Goal: Contribute content: Add original content to the website for others to see

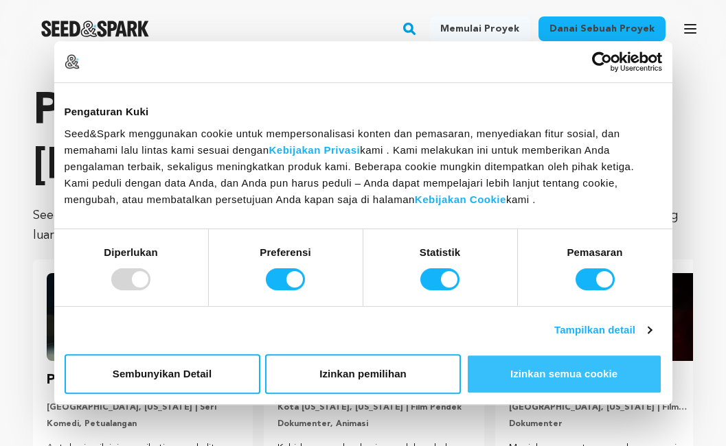
click at [581, 369] on font "Izinkan semua cookie" at bounding box center [563, 374] width 107 height 12
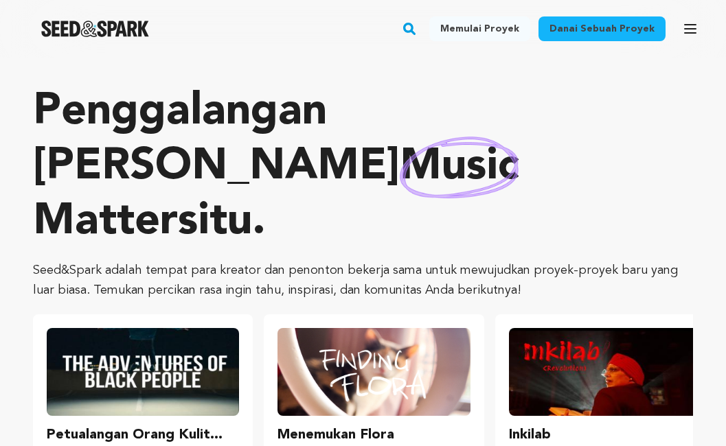
click at [633, 26] on font "Danai sebuah proyek" at bounding box center [601, 29] width 105 height 10
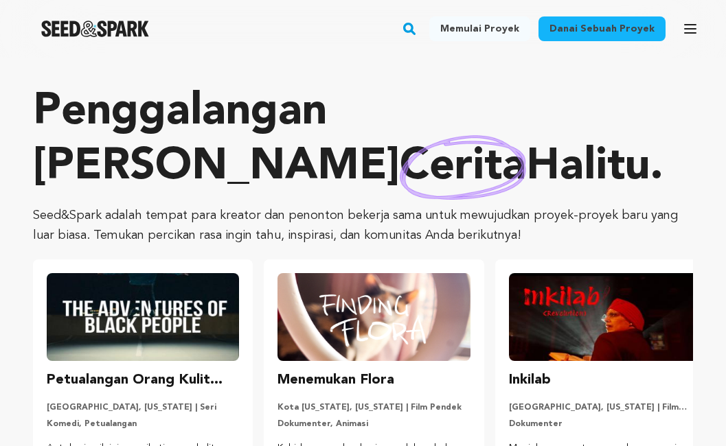
click at [483, 27] on font "Memulai proyek" at bounding box center [479, 29] width 79 height 10
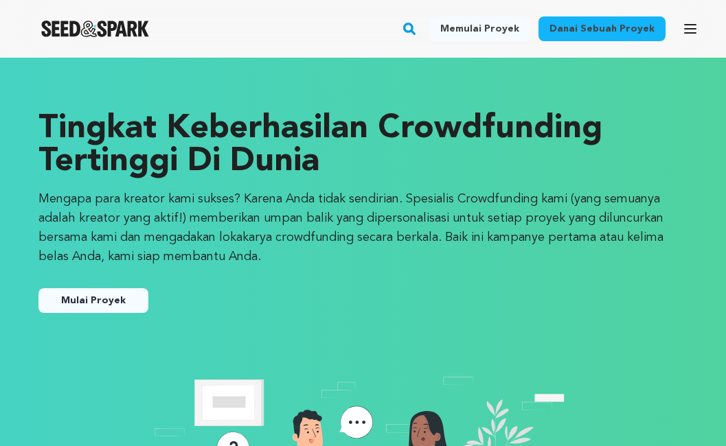
click at [108, 296] on font "Mulai Proyek" at bounding box center [93, 301] width 65 height 10
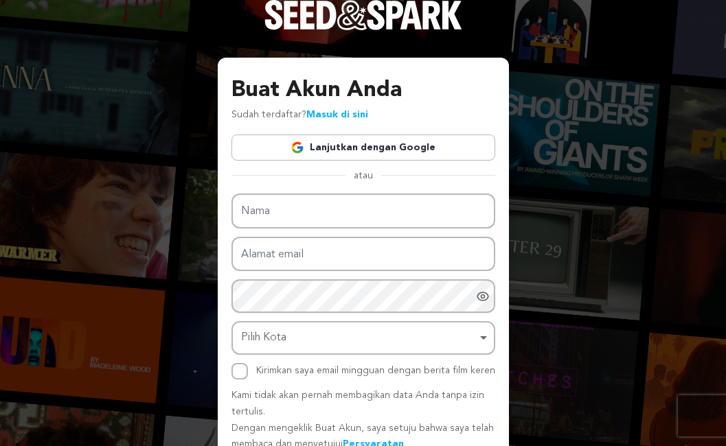
click at [384, 150] on font "Lanjutkan dengan Google" at bounding box center [373, 148] width 126 height 10
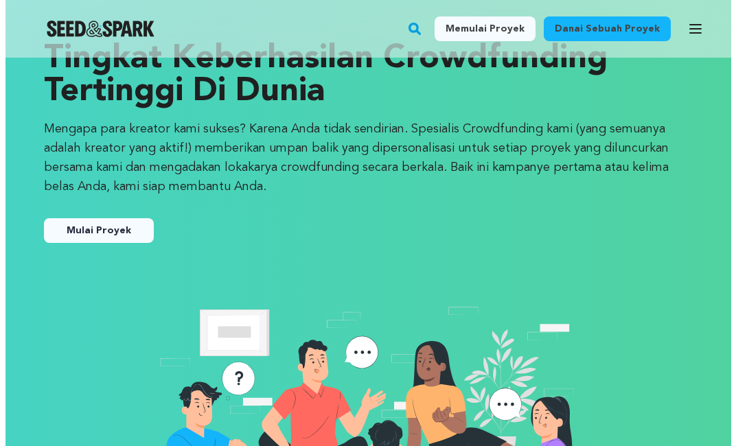
scroll to position [69, 0]
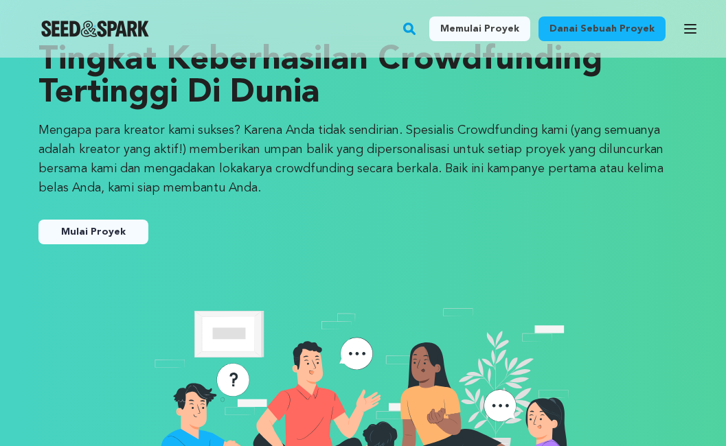
click at [90, 229] on font "Mulai Proyek" at bounding box center [93, 232] width 65 height 10
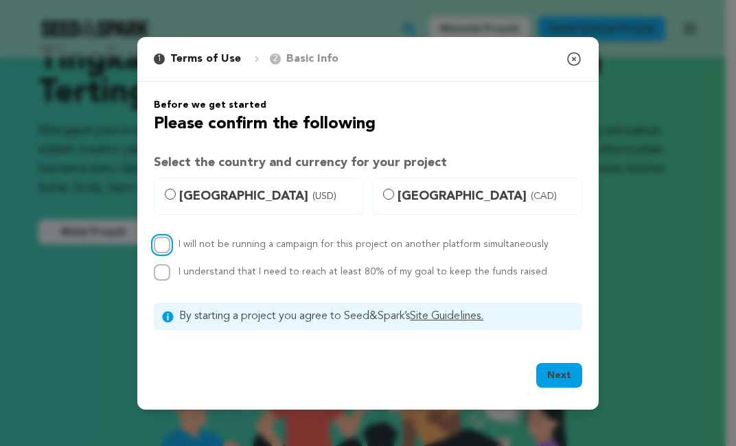
click at [166, 240] on input "I will not be running a campaign for this project on another platform simultane…" at bounding box center [162, 245] width 16 height 16
checkbox input "true"
click at [162, 271] on input "I understand that I need to reach at least 80% of my goal to keep the funds rai…" at bounding box center [162, 272] width 16 height 16
checkbox input "true"
drag, startPoint x: 174, startPoint y: 196, endPoint x: 185, endPoint y: 196, distance: 11.0
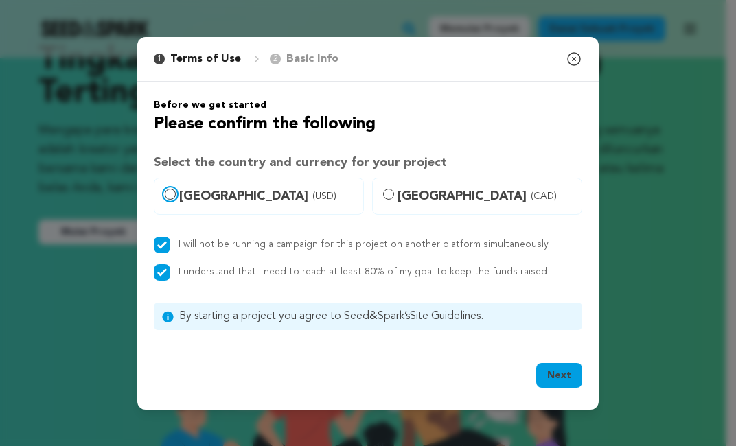
click at [174, 196] on input "United States (USD)" at bounding box center [170, 194] width 11 height 11
radio input "true"
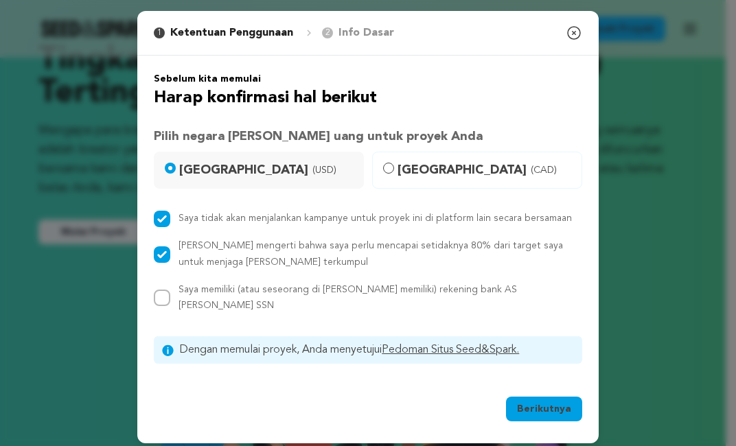
click at [558, 404] on font "Berikutnya" at bounding box center [544, 409] width 54 height 10
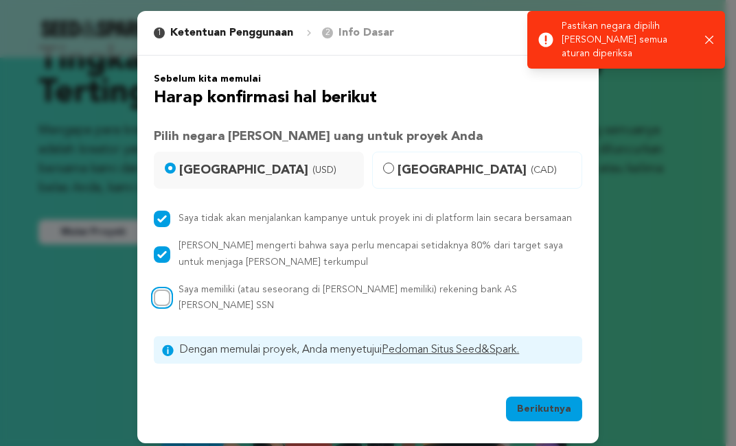
click at [163, 298] on input "Saya memiliki (atau seseorang di tim saya memiliki) rekening bank AS dan SSN" at bounding box center [162, 298] width 16 height 16
checkbox input "true"
click at [536, 404] on font "Berikutnya" at bounding box center [544, 409] width 54 height 10
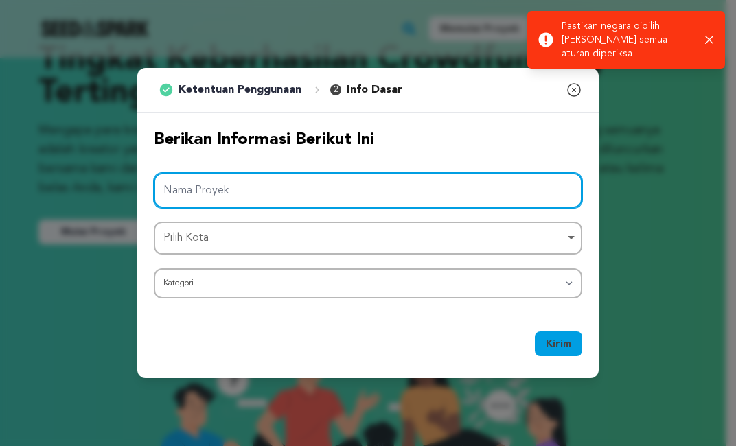
click at [448, 189] on input "Nama Proyek" at bounding box center [368, 190] width 428 height 35
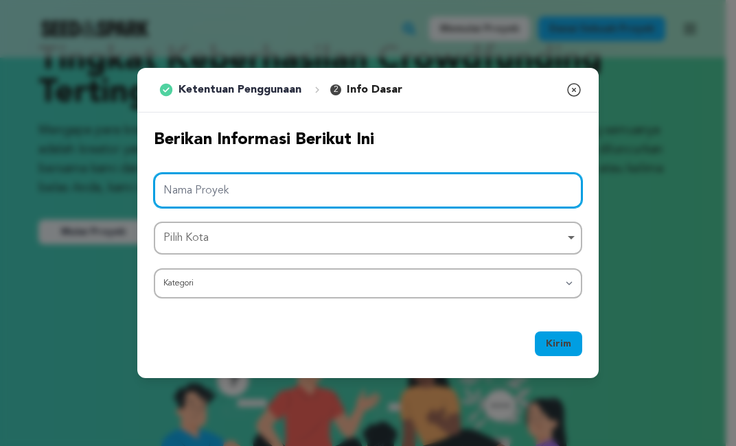
click at [295, 197] on input "Nama Proyek" at bounding box center [368, 190] width 428 height 35
paste input "Rekomendasi Link Judi Bola Online Mix Parlay N9TURBO Resmi 2025"
click at [289, 239] on div "Pilih Kota Hapus item" at bounding box center [363, 239] width 401 height 20
type input "Rekomendasi Link Judi Bola Online Mix Parlay N9TURBO Resmi 2025"
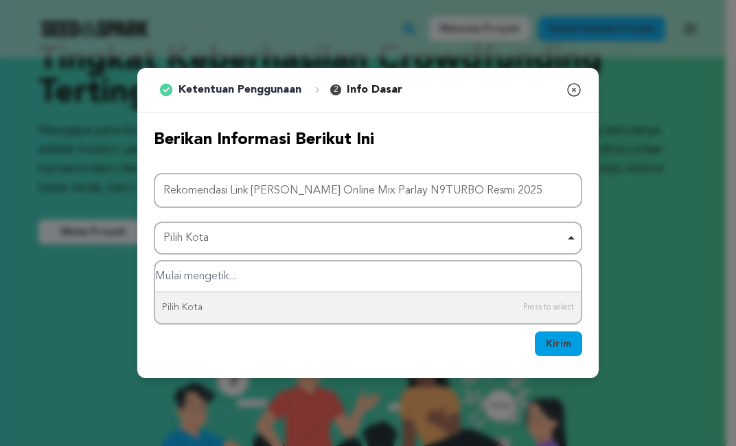
click at [305, 272] on input "Pilih Kota" at bounding box center [368, 277] width 426 height 31
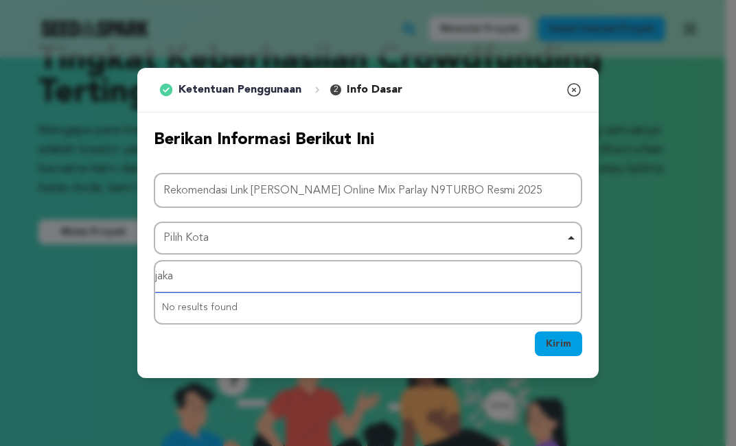
type input "jakar"
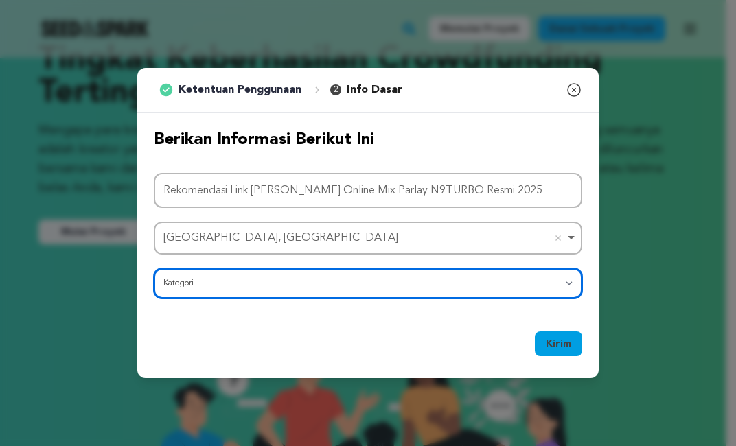
click at [284, 280] on select "Kategori Film Fitur Film Pendek Seri Festival Film Perusahaan Video Musik Penga…" at bounding box center [368, 283] width 428 height 30
select select "10117"
click at [154, 268] on select "Kategori Film Fitur Film Pendek Seri Festival Film Perusahaan Video Musik Penga…" at bounding box center [368, 283] width 428 height 30
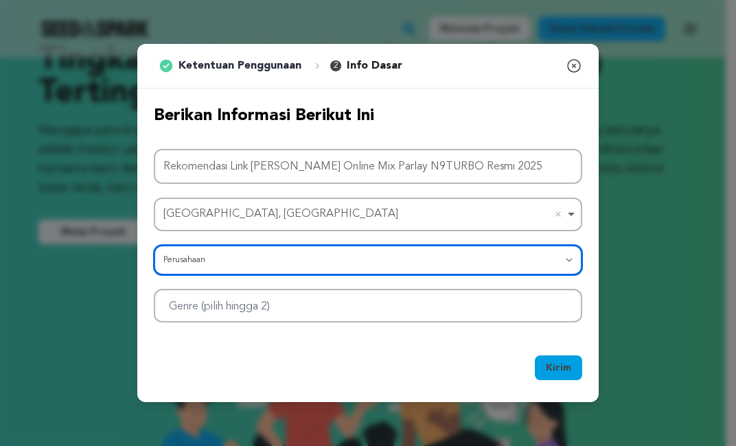
click at [370, 301] on div at bounding box center [368, 306] width 428 height 34
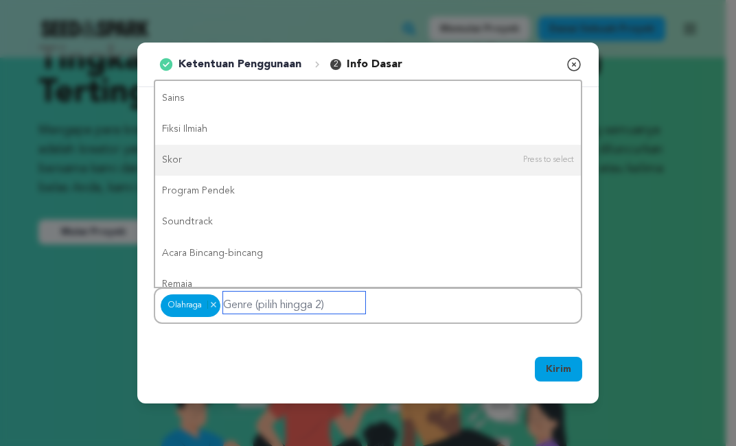
scroll to position [0, 0]
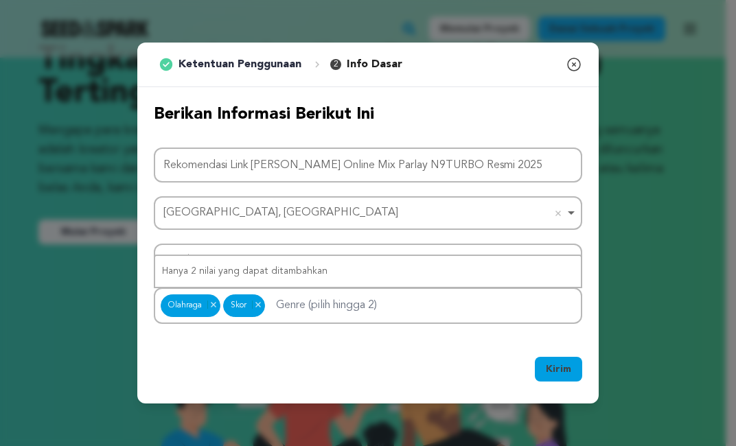
click at [558, 368] on font "Kirim" at bounding box center [558, 370] width 25 height 10
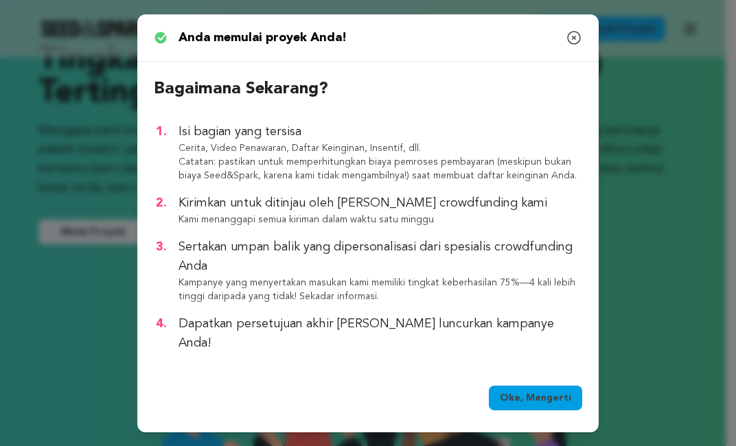
click at [547, 393] on font "Oke, Mengerti" at bounding box center [535, 398] width 71 height 10
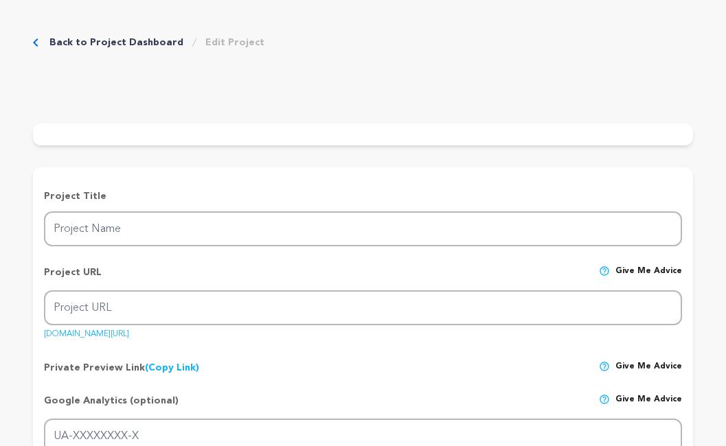
type input "Rekomendasi Link Judi Bola Online Mix Parlay N9TURBO Resmi 2025"
type input "rekomendasi-link-judi-bola-online-mix-parlay-n9turbo-resmi-2025"
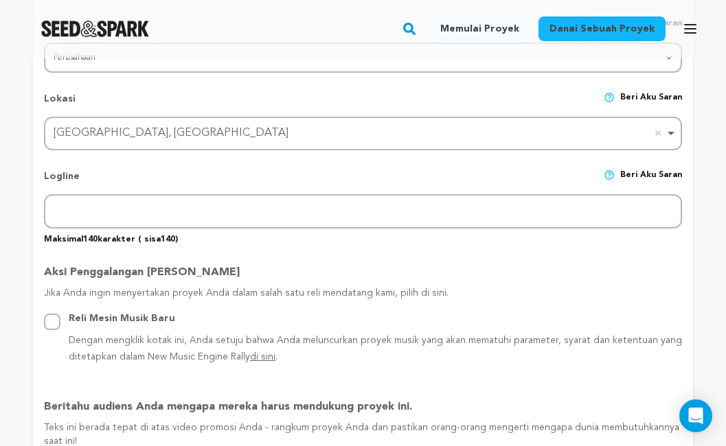
scroll to position [618, 0]
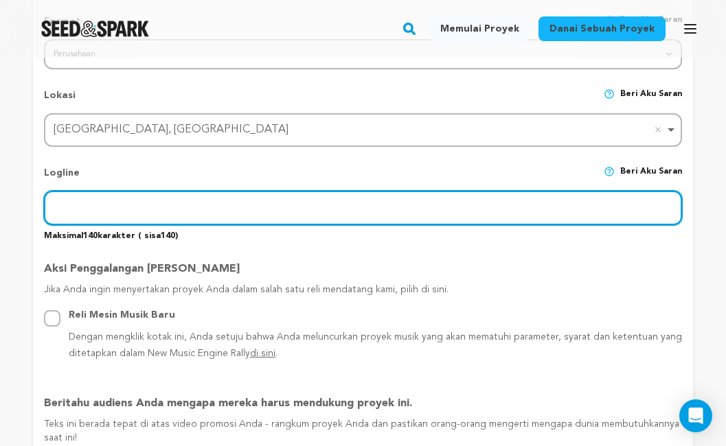
click at [122, 216] on input "text" at bounding box center [363, 208] width 638 height 35
paste input "https://toqueagora.com.br/"
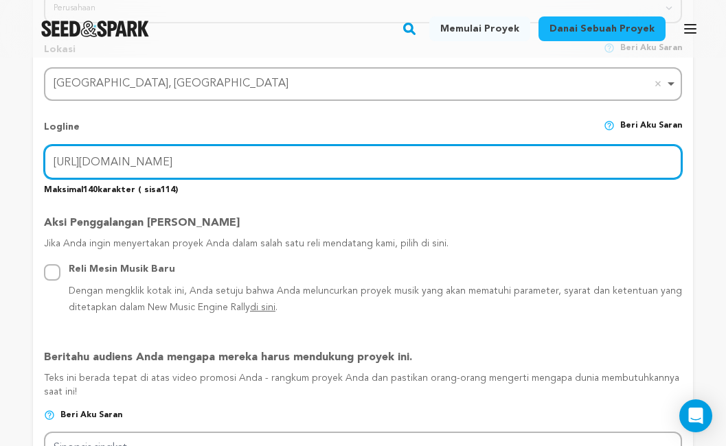
scroll to position [687, 0]
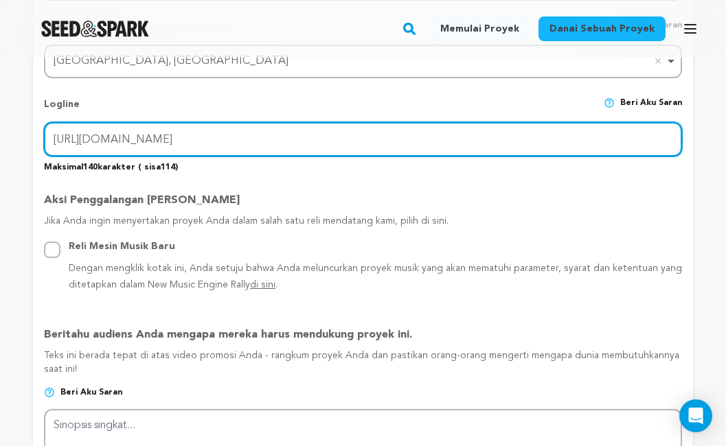
type input "https://toqueagora.com.br/"
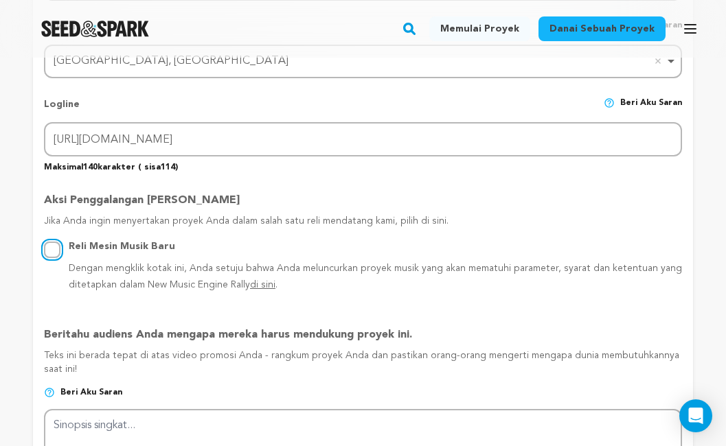
click at [57, 258] on input "Reli Mesin Musik Baru Dengan mengklik kotak ini, Anda setuju bahwa Anda meluncu…" at bounding box center [52, 250] width 16 height 16
radio input "true"
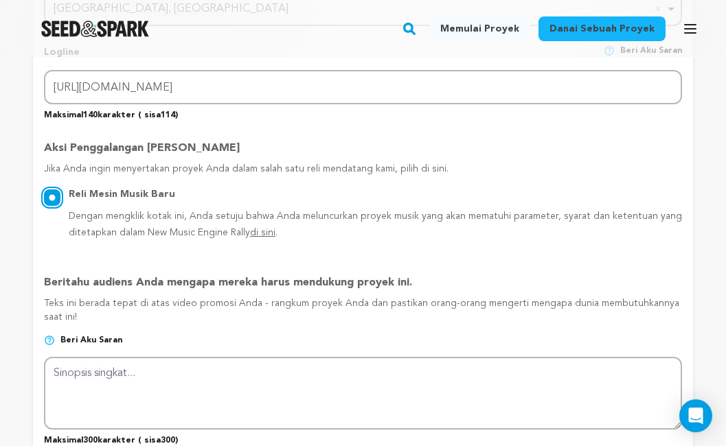
scroll to position [824, 0]
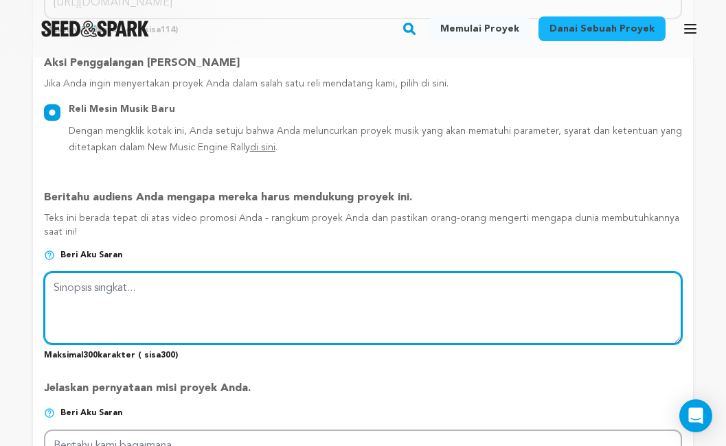
click at [120, 299] on textarea at bounding box center [363, 308] width 638 height 73
click at [136, 303] on textarea at bounding box center [363, 308] width 638 height 73
paste textarea "N9TURBO adalah portal yang menyediakan beragam link judi online internasional d…"
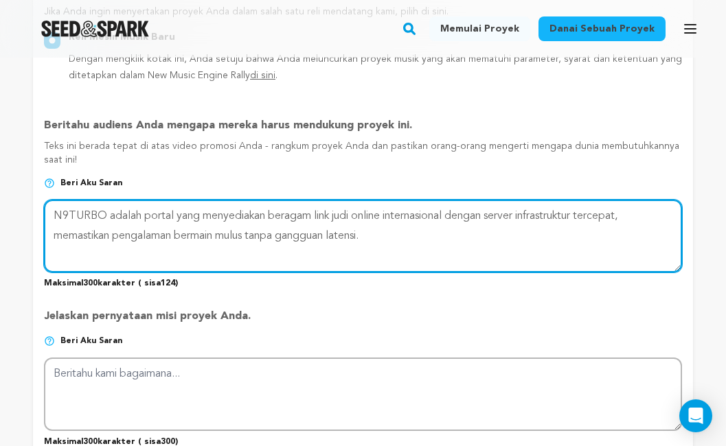
scroll to position [1030, 0]
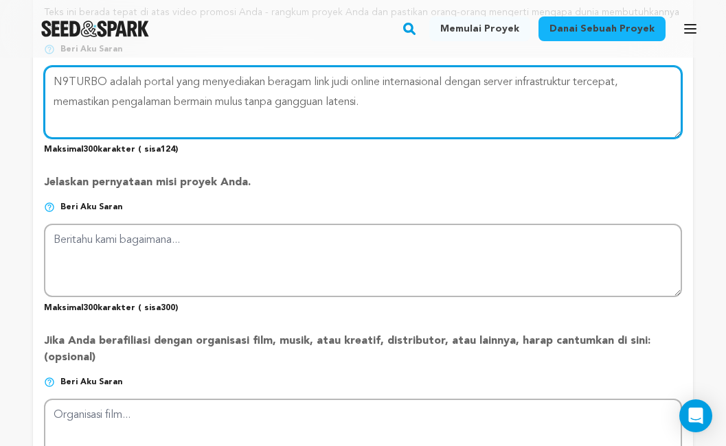
type textarea "N9TURBO adalah portal yang menyediakan beragam link judi online internasional d…"
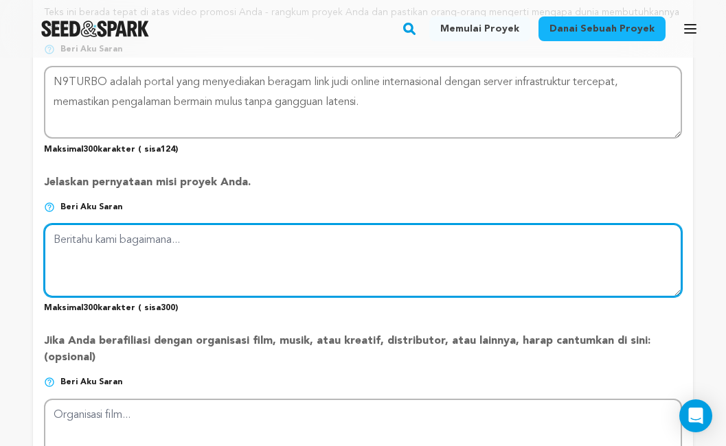
click at [145, 268] on textarea at bounding box center [363, 260] width 638 height 73
click at [137, 262] on textarea at bounding box center [363, 260] width 638 height 73
paste textarea "N9TURBO adalah platform taruhan olahraga yang populer di kalangan bettor Mix Pa…"
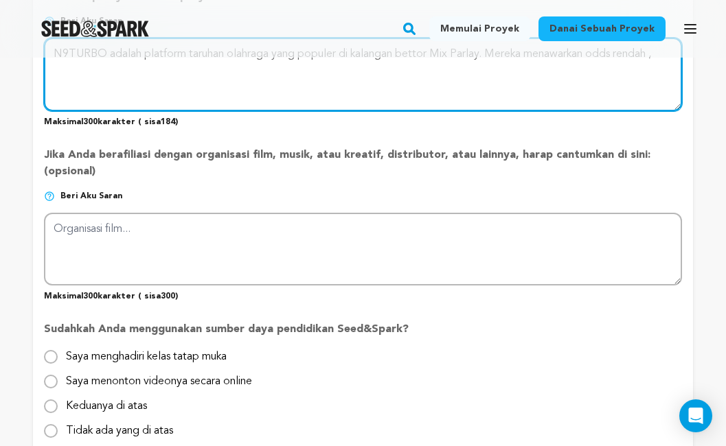
scroll to position [1236, 0]
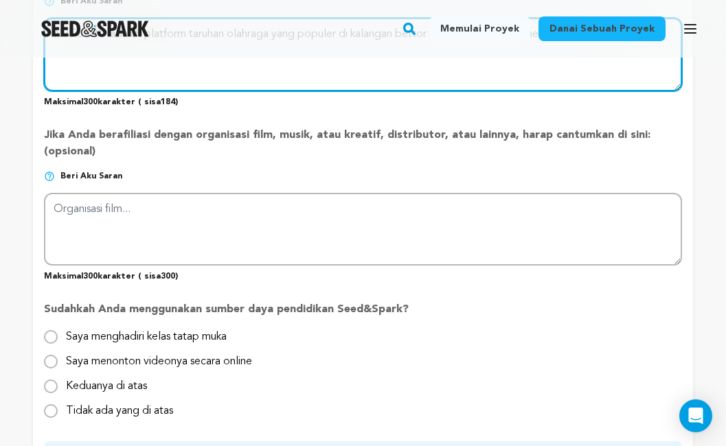
type textarea "N9TURBO adalah platform taruhan olahraga yang populer di kalangan bettor Mix Pa…"
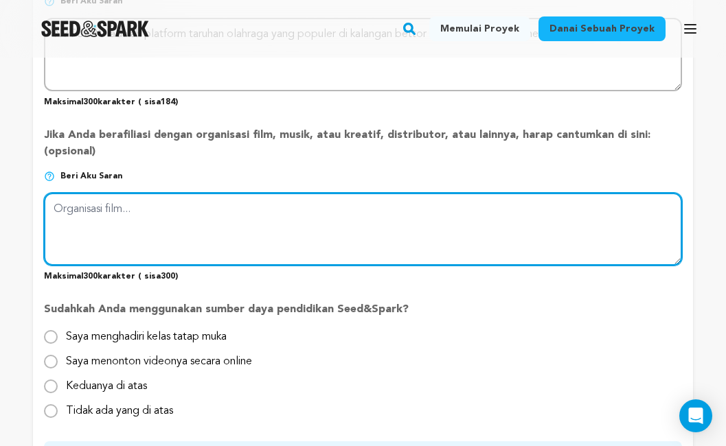
click at [127, 230] on textarea at bounding box center [363, 229] width 638 height 73
click at [161, 218] on textarea at bounding box center [363, 229] width 638 height 73
paste textarea "N9TURBO masing-masing menawarkan keunggulan unik — akses cepat, pembayaran ting…"
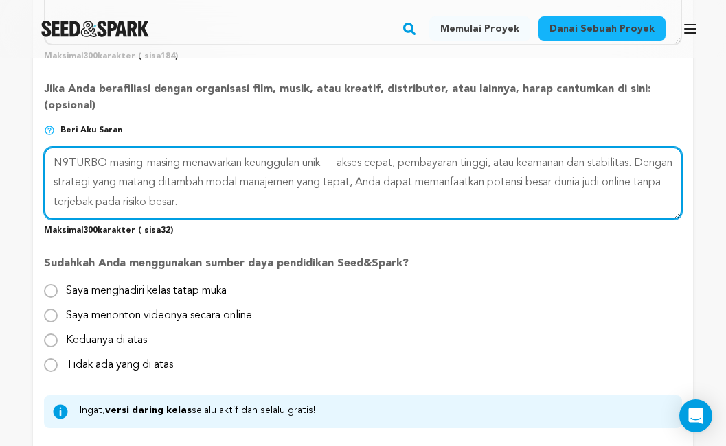
scroll to position [1305, 0]
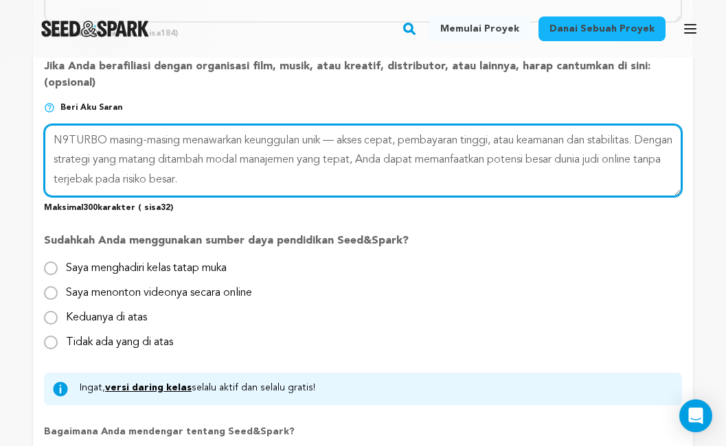
type textarea "N9TURBO masing-masing menawarkan keunggulan unik — akses cepat, pembayaran ting…"
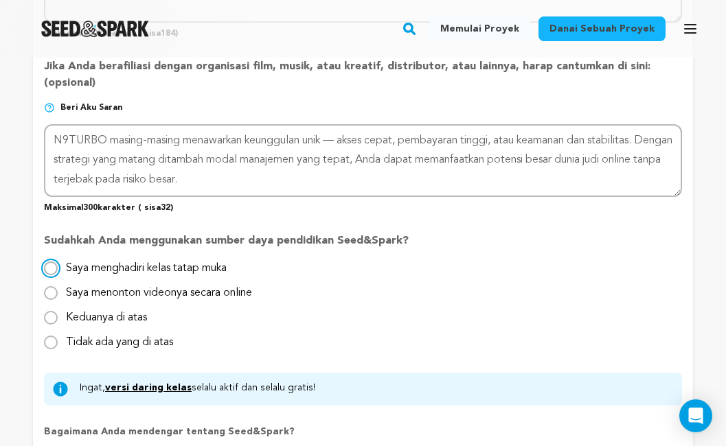
click at [46, 275] on input "Saya menghadiri kelas tatap muka" at bounding box center [51, 269] width 14 height 14
radio input "true"
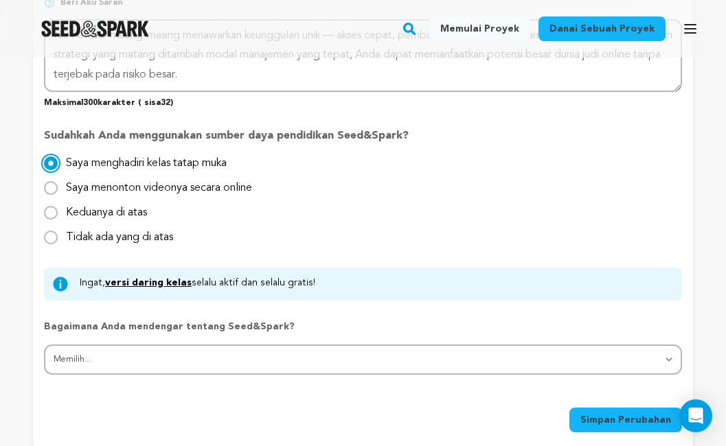
scroll to position [1442, 0]
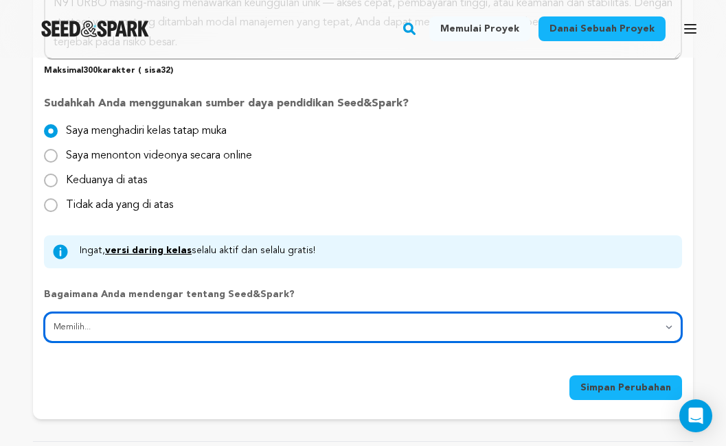
click at [152, 336] on select "Memilih... Dari seorang teman Media sosial Festival film atau organisasi film M…" at bounding box center [363, 327] width 638 height 30
select select "1"
click at [44, 323] on select "Memilih... Dari seorang teman Media sosial Festival film atau organisasi film M…" at bounding box center [363, 327] width 638 height 30
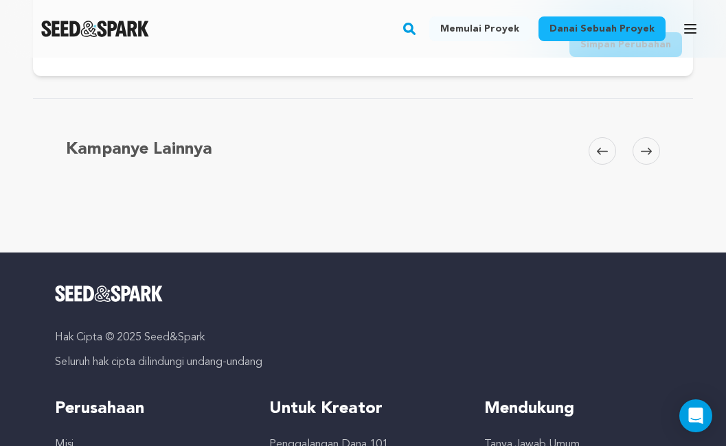
scroll to position [1717, 0]
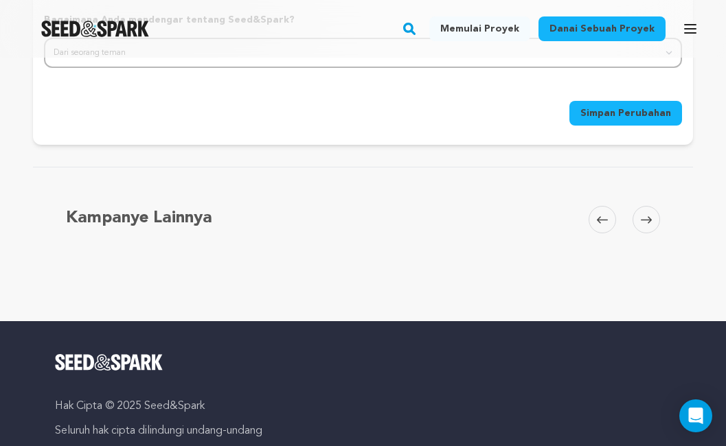
click at [647, 118] on font "Simpan Perubahan" at bounding box center [625, 113] width 91 height 10
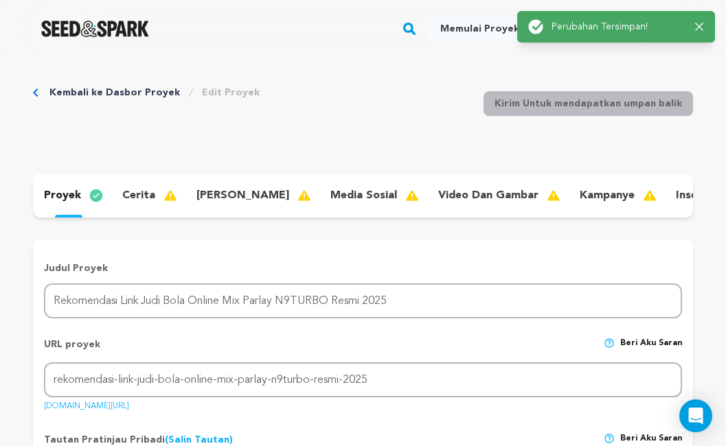
scroll to position [0, 0]
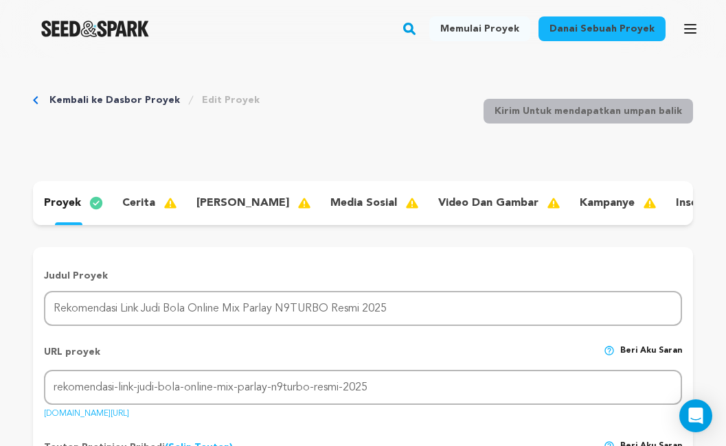
click at [438, 205] on font "video dan gambar" at bounding box center [488, 203] width 100 height 11
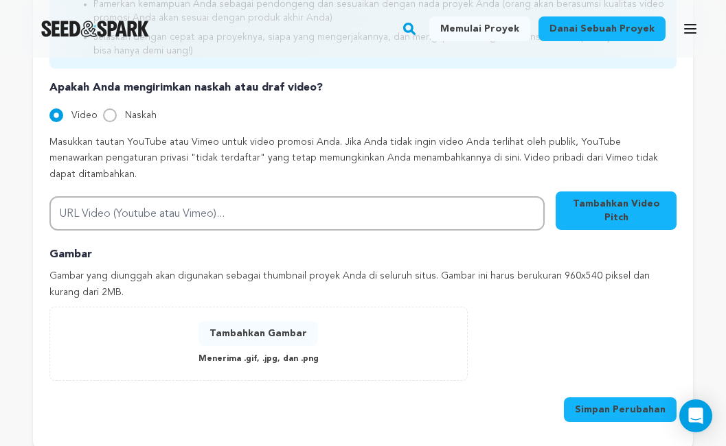
scroll to position [618, 0]
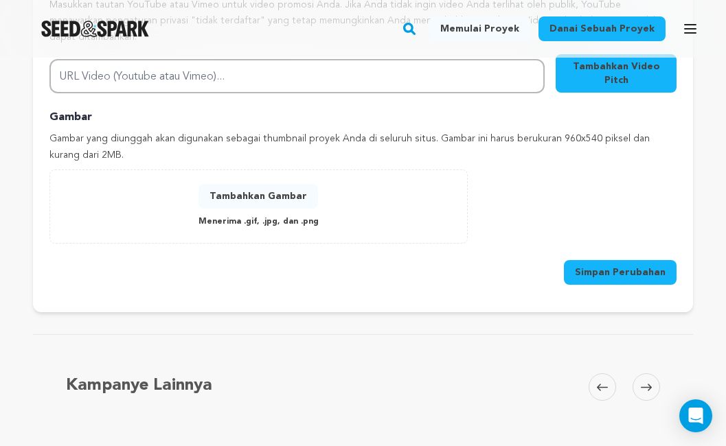
click at [278, 201] on font "Tambahkan Gambar" at bounding box center [258, 197] width 98 height 10
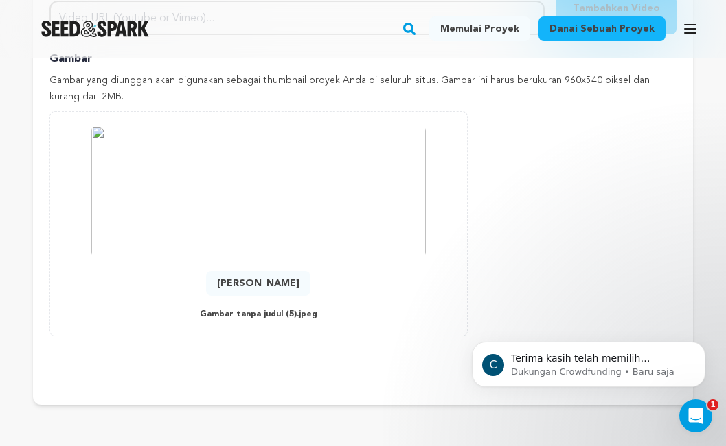
scroll to position [755, 0]
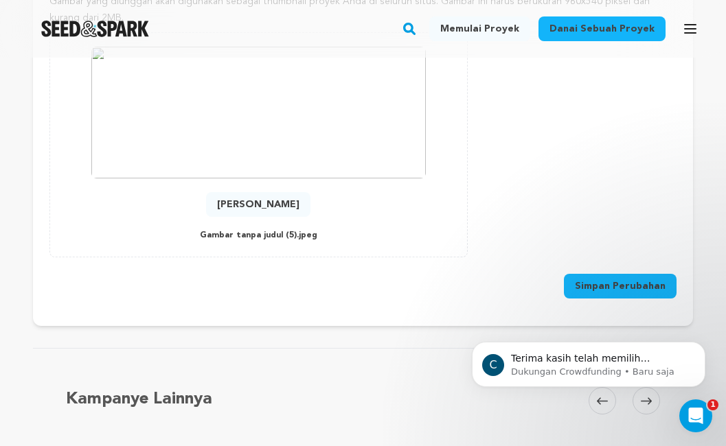
click at [615, 295] on div "C Terima kasih telah memilih Seed&Spark untuk proyek Anda! Jika ada pertanyaan,…" at bounding box center [588, 302] width 253 height 172
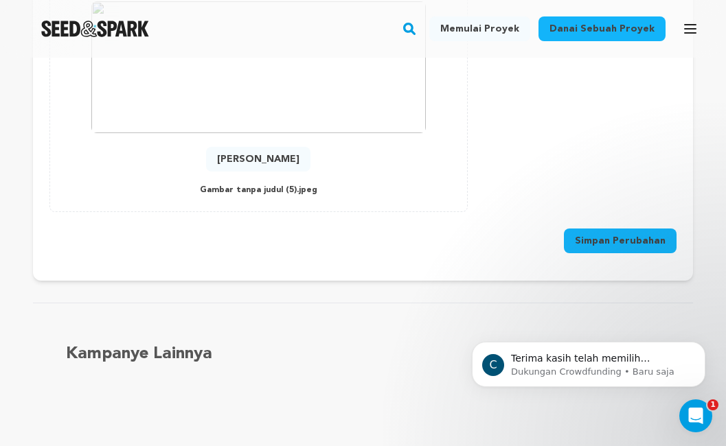
scroll to position [824, 0]
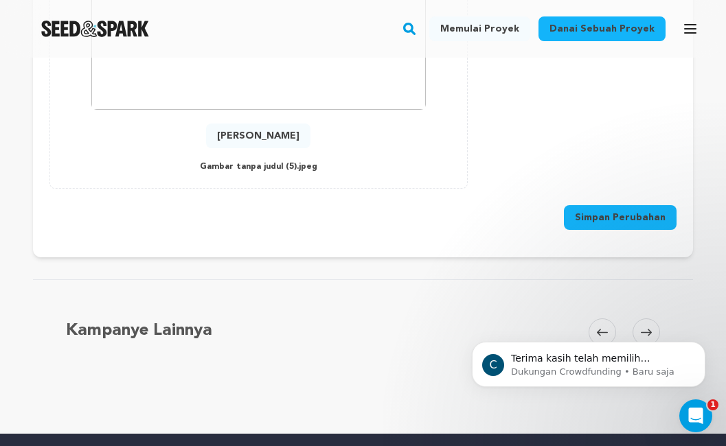
click at [638, 222] on font "Simpan Perubahan" at bounding box center [620, 218] width 91 height 10
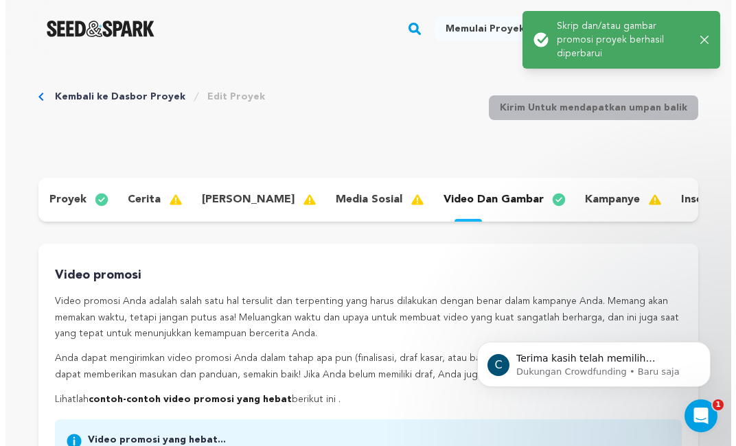
scroll to position [0, 0]
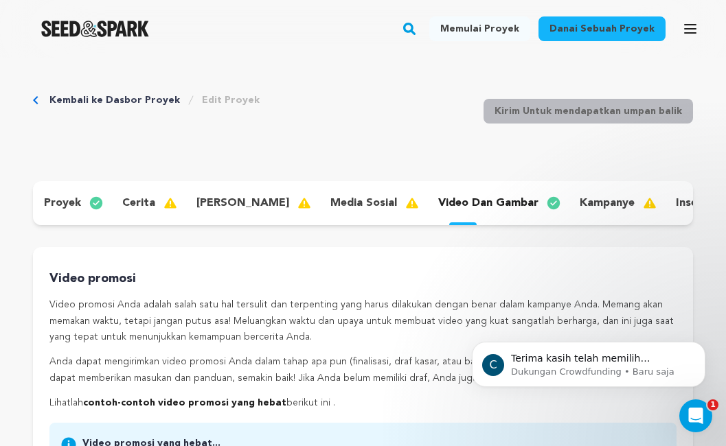
click at [697, 39] on icon "button" at bounding box center [695, 40] width 8 height 8
click at [687, 30] on icon "button" at bounding box center [690, 29] width 16 height 16
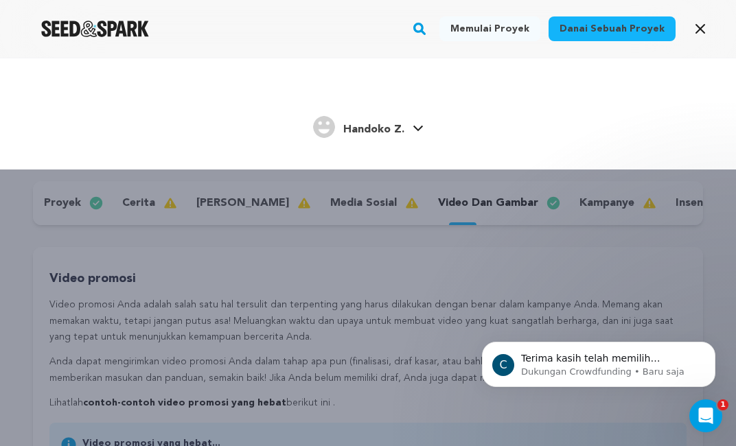
click at [352, 129] on font "Handoko Z." at bounding box center [373, 129] width 61 height 11
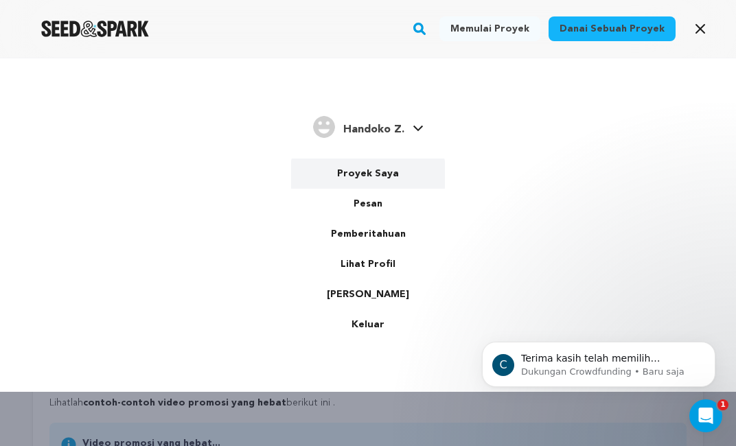
click at [380, 175] on font "Proyek Saya" at bounding box center [368, 174] width 62 height 10
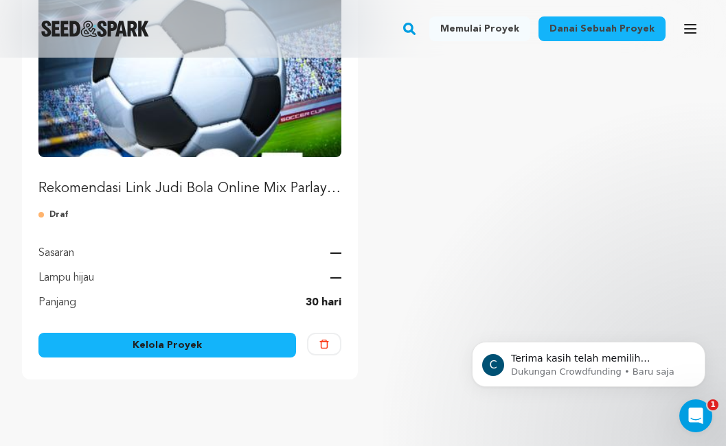
scroll to position [206, 0]
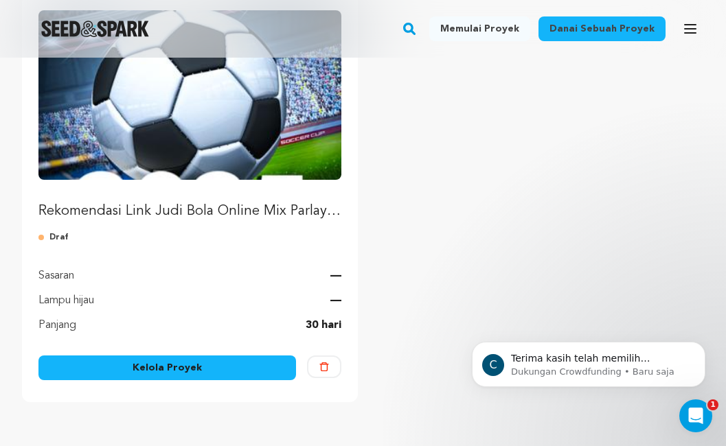
click at [218, 161] on img "Dana Rekomendasi Link Judi Bola Online Mix Parlay N9TURBO Resmi 2025" at bounding box center [189, 95] width 303 height 170
